Goal: Task Accomplishment & Management: Use online tool/utility

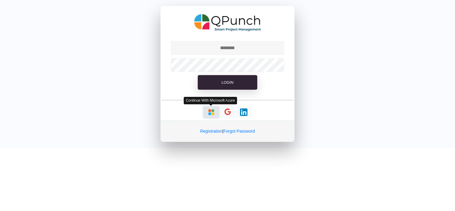
click at [215, 114] on button "button" at bounding box center [211, 112] width 16 height 12
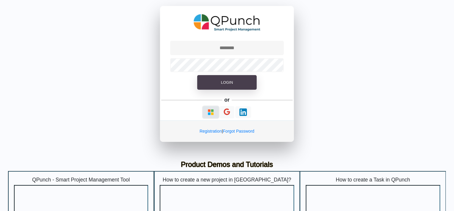
type input "**********"
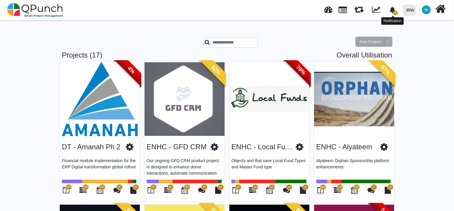
click at [392, 15] on span "1" at bounding box center [392, 10] width 10 height 10
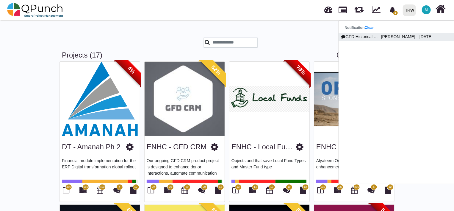
click at [388, 38] on p "[PERSON_NAME]" at bounding box center [398, 37] width 38 height 6
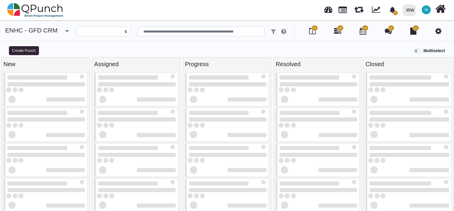
select select
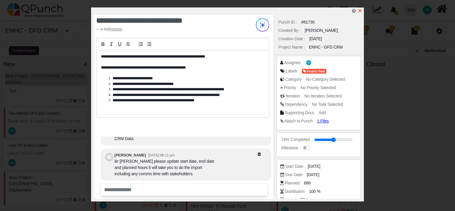
click at [361, 11] on icon "x" at bounding box center [359, 10] width 5 height 5
